Goal: Navigation & Orientation: Understand site structure

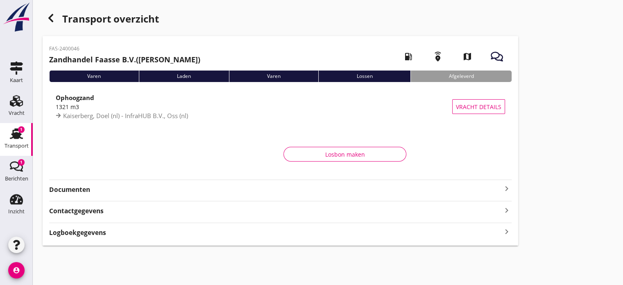
click at [77, 190] on strong "Documenten" at bounding box center [275, 189] width 453 height 9
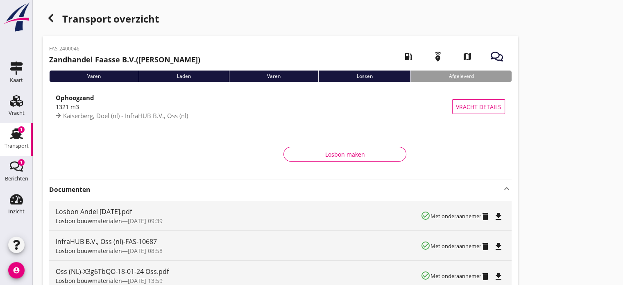
click at [503, 187] on icon "keyboard_arrow_up" at bounding box center [507, 189] width 10 height 10
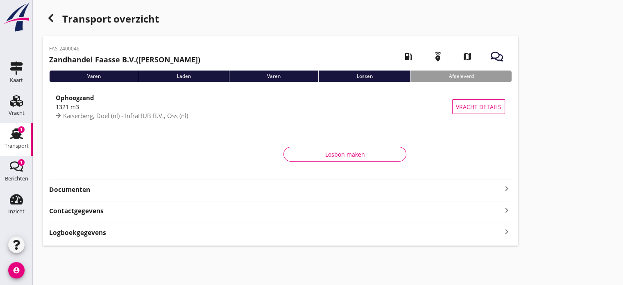
click at [433, 234] on div "Logboekgegevens keyboard_arrow_right" at bounding box center [280, 231] width 463 height 11
click at [66, 190] on strong "Documenten" at bounding box center [275, 189] width 453 height 9
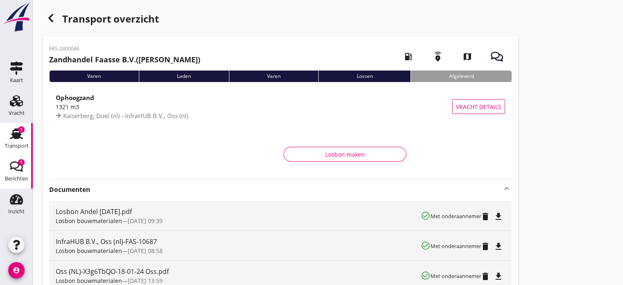
click at [16, 168] on use at bounding box center [16, 166] width 13 height 10
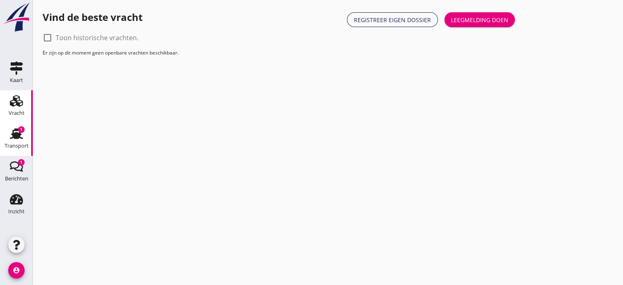
click at [14, 131] on icon "Transport" at bounding box center [16, 133] width 13 height 13
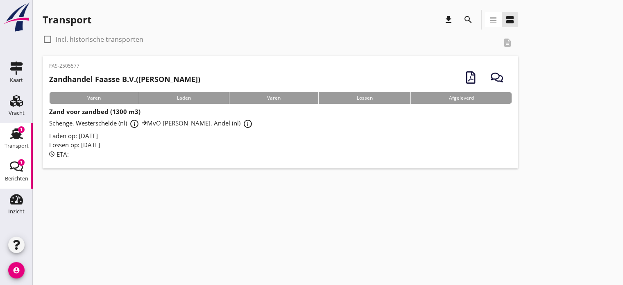
click at [15, 163] on icon "Berichten" at bounding box center [16, 166] width 13 height 13
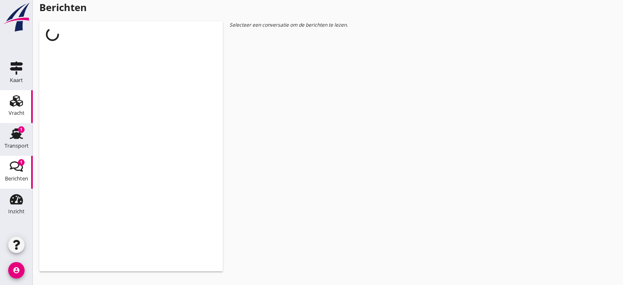
click at [16, 102] on use at bounding box center [16, 100] width 13 height 11
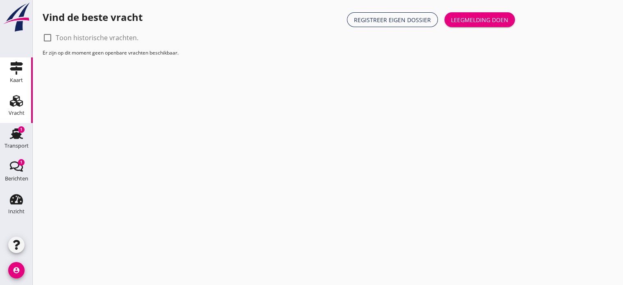
click at [15, 75] on div "Kaart" at bounding box center [16, 80] width 13 height 11
